Goal: Information Seeking & Learning: Find specific fact

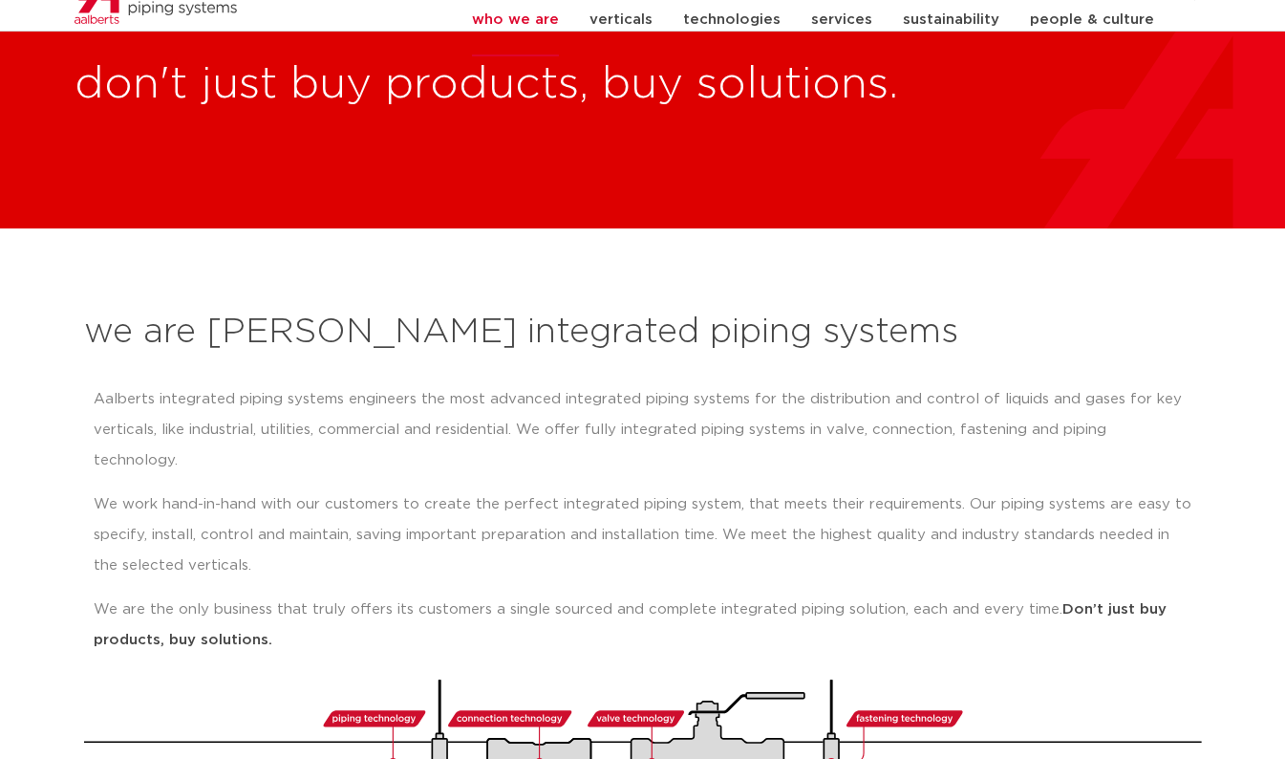
scroll to position [163, 0]
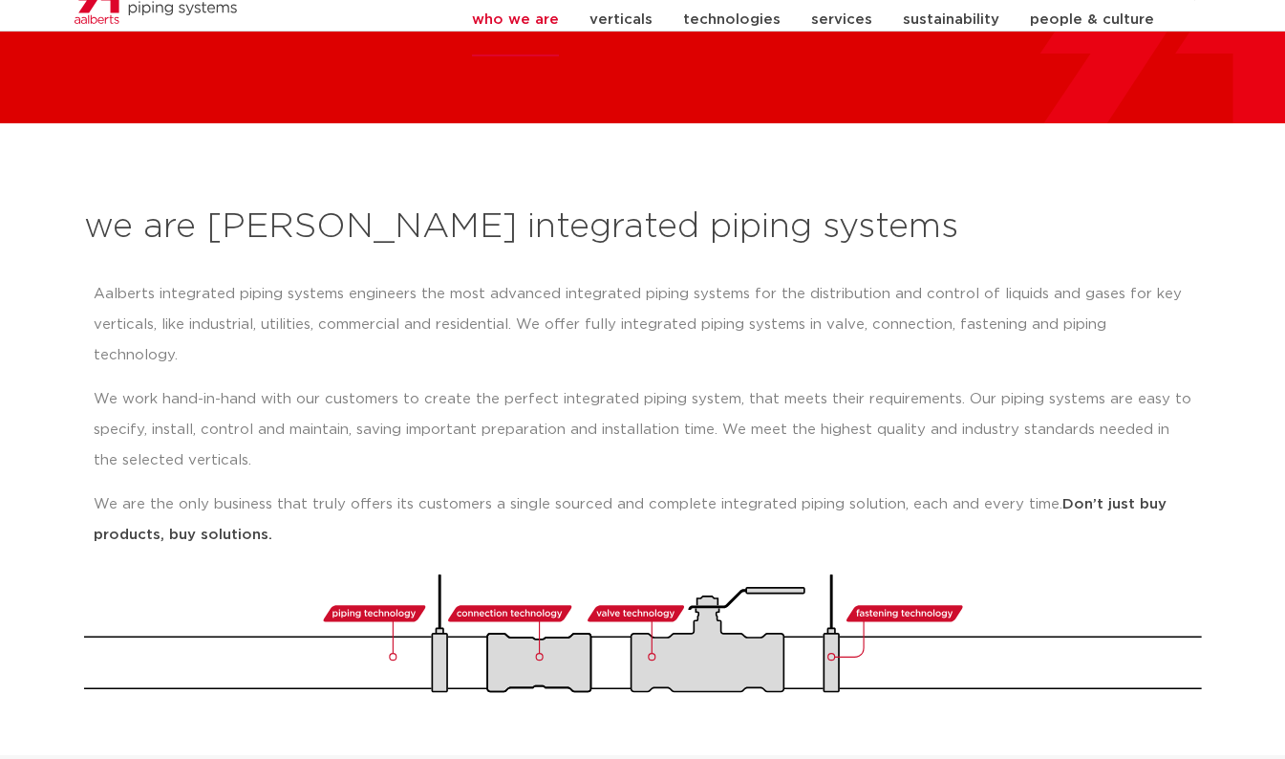
type input "swing check"
click button "Search" at bounding box center [0, 0] width 0 height 0
